Goal: Task Accomplishment & Management: Manage account settings

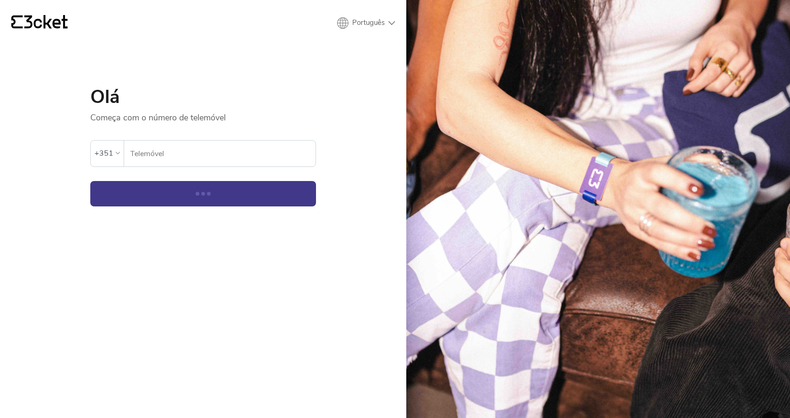
click at [226, 150] on input "Telemóvel" at bounding box center [223, 154] width 186 height 26
type input "919205334"
click at [208, 198] on button "Continuar" at bounding box center [203, 193] width 226 height 25
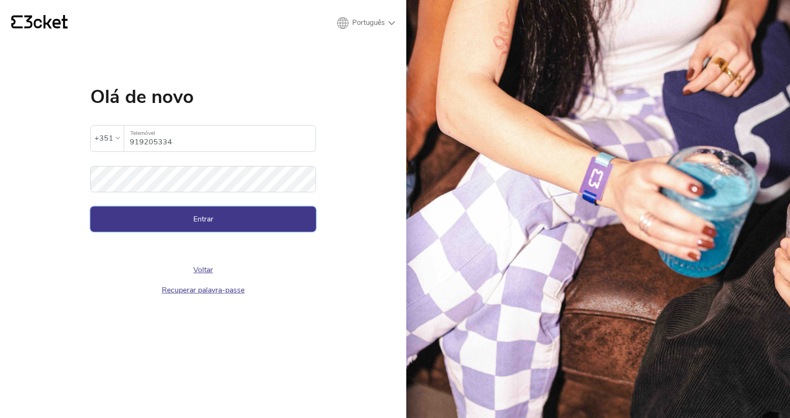
click at [235, 213] on button "Entrar" at bounding box center [203, 219] width 226 height 25
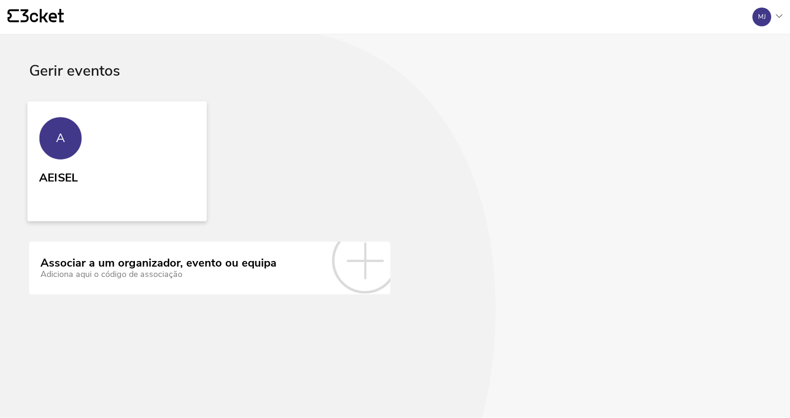
click at [76, 149] on div "A" at bounding box center [60, 138] width 43 height 43
